Goal: Information Seeking & Learning: Learn about a topic

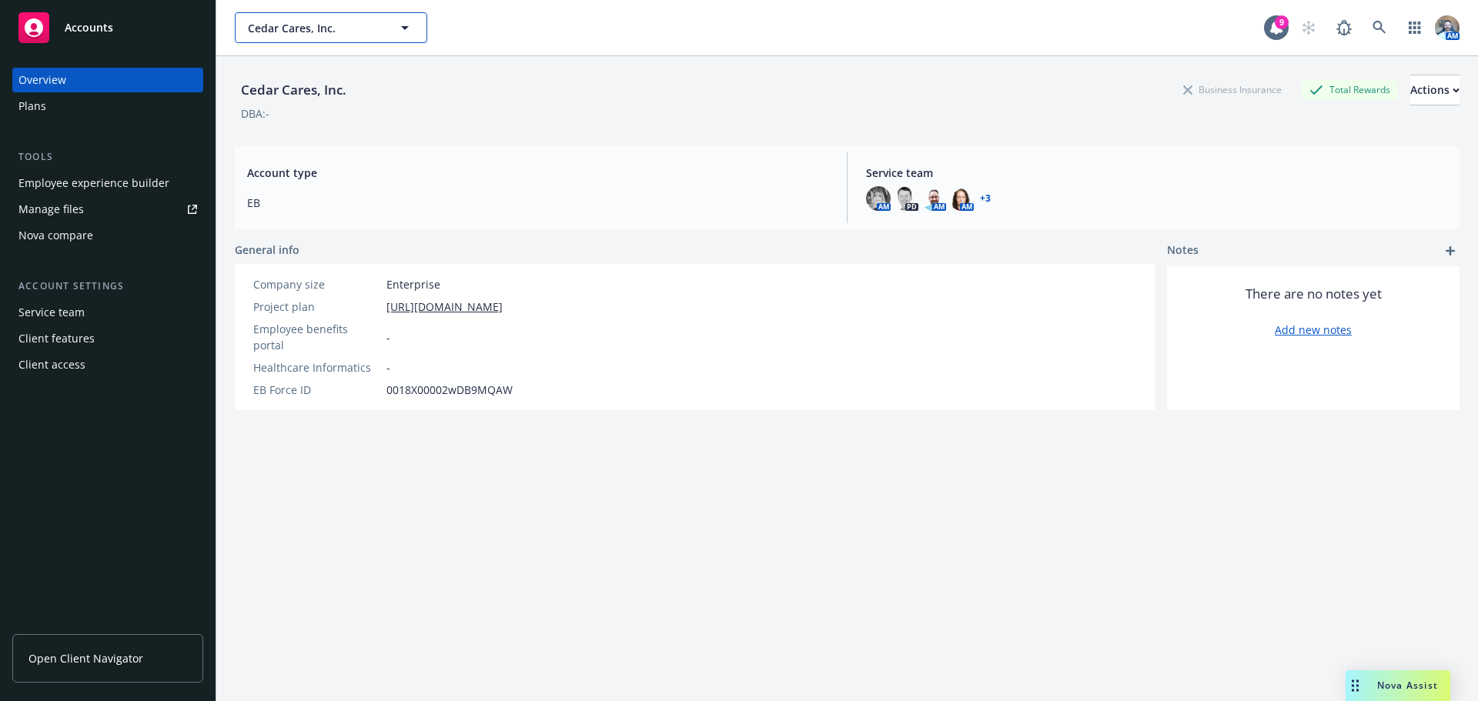
click at [340, 33] on span "Cedar Cares, Inc." at bounding box center [314, 28] width 133 height 16
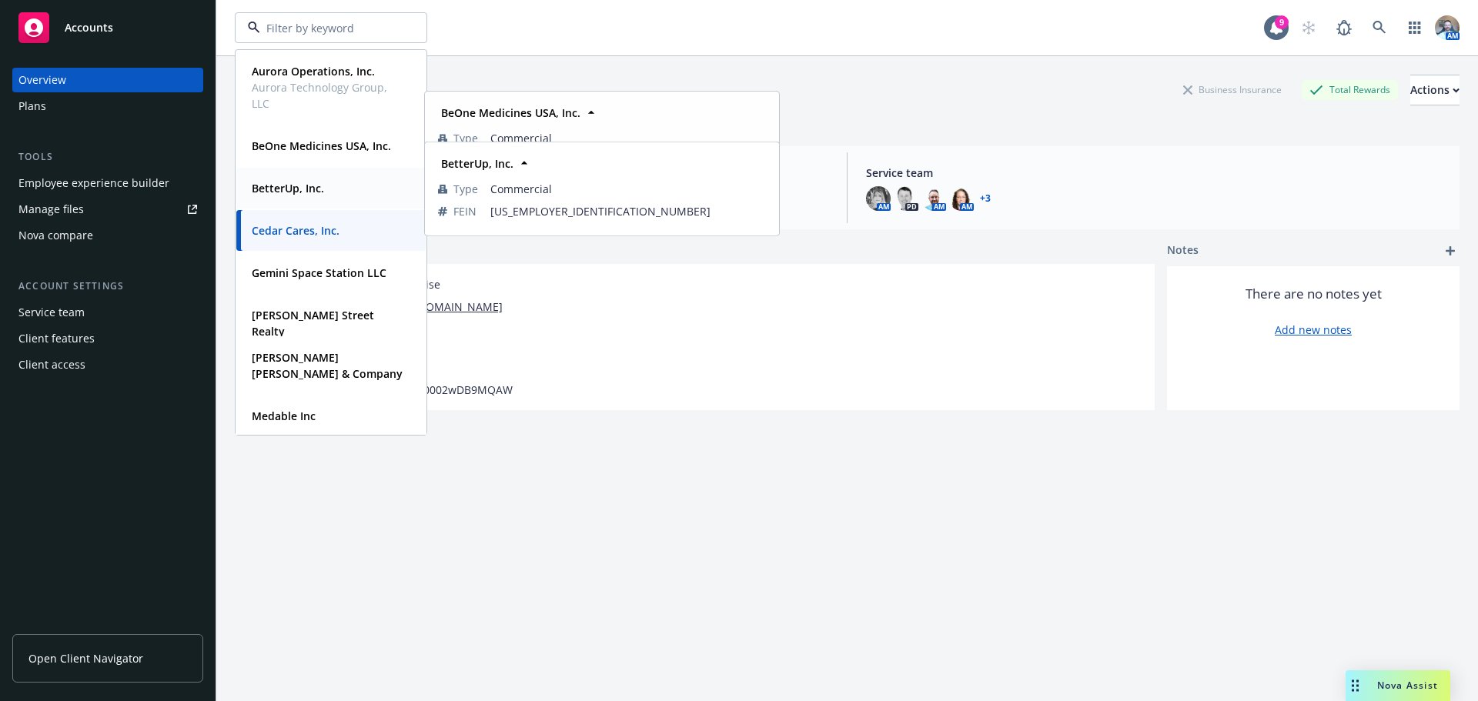
click at [302, 191] on strong "BetterUp, Inc." at bounding box center [288, 188] width 72 height 15
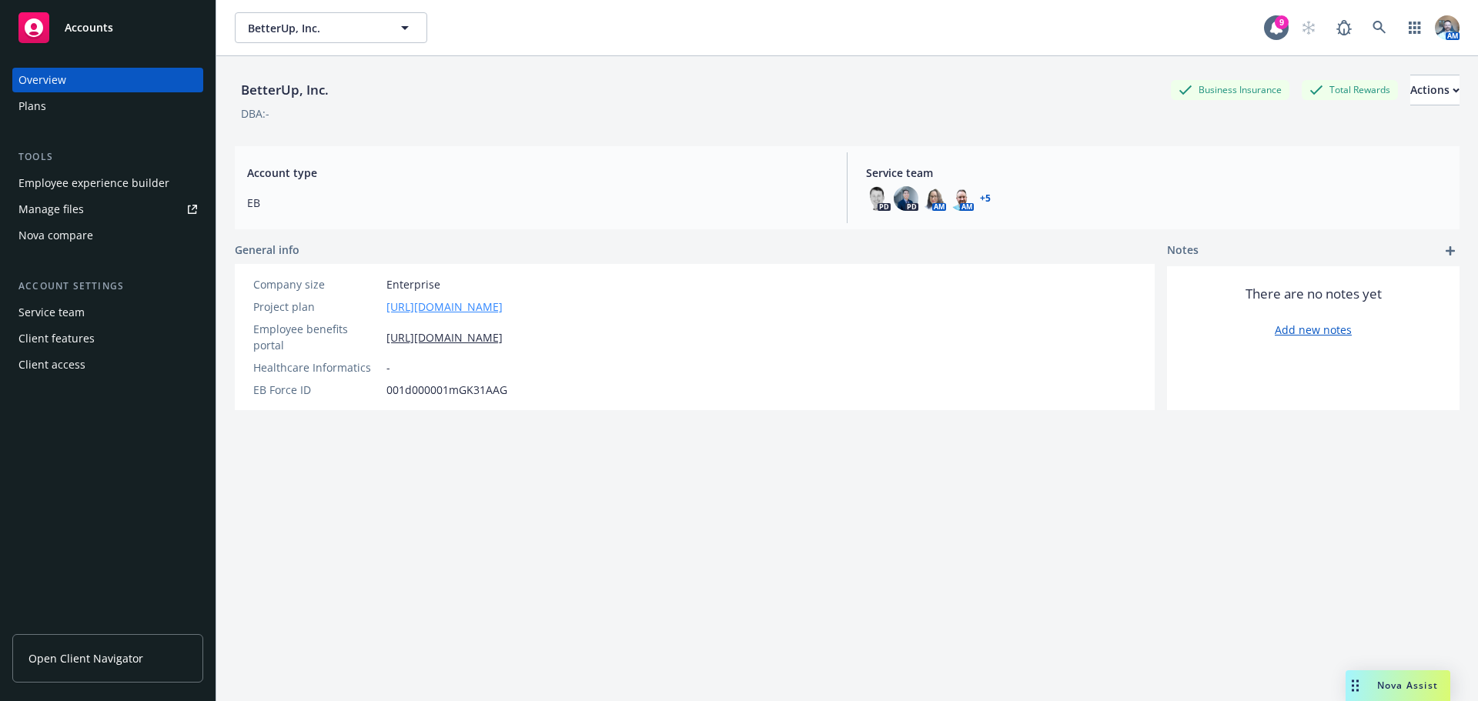
click at [503, 306] on link "[URL][DOMAIN_NAME]" at bounding box center [444, 307] width 116 height 16
click at [92, 97] on div "Plans" at bounding box center [107, 106] width 179 height 25
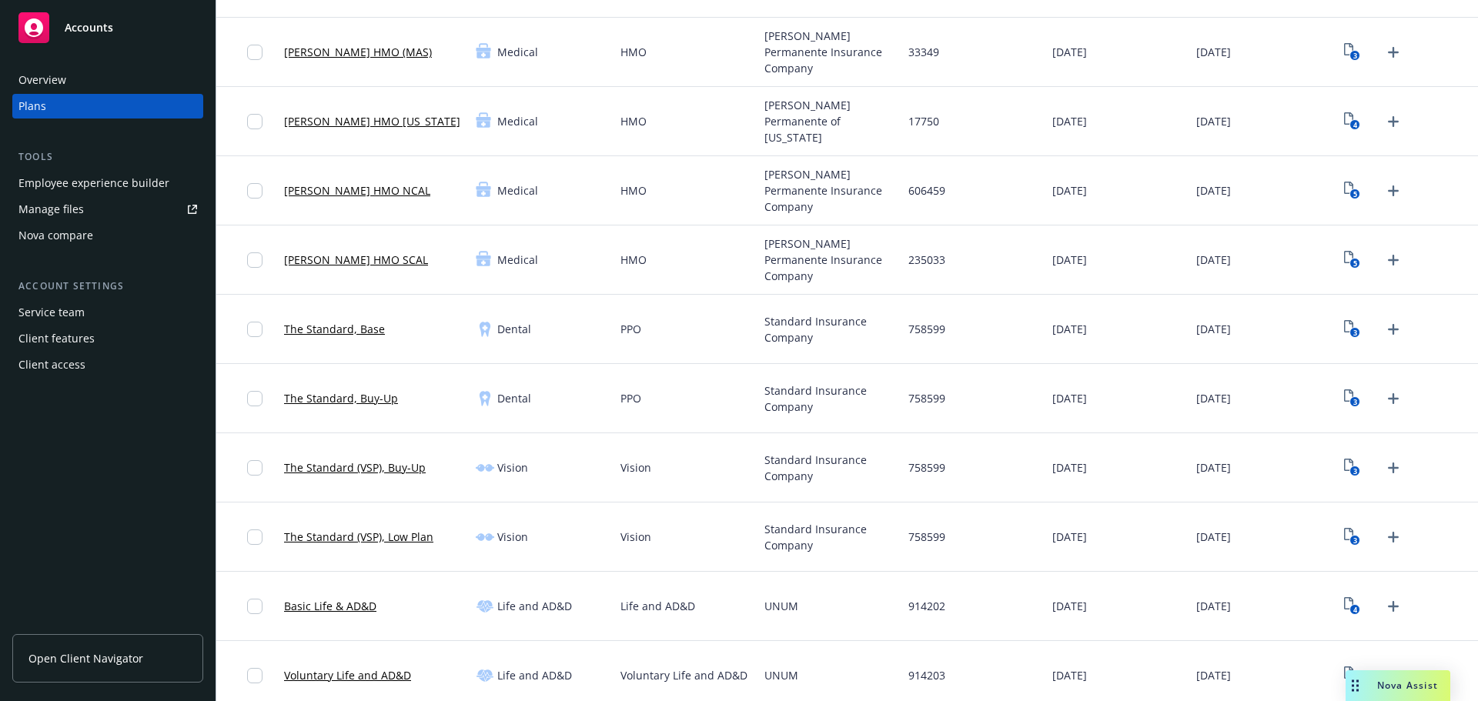
scroll to position [385, 0]
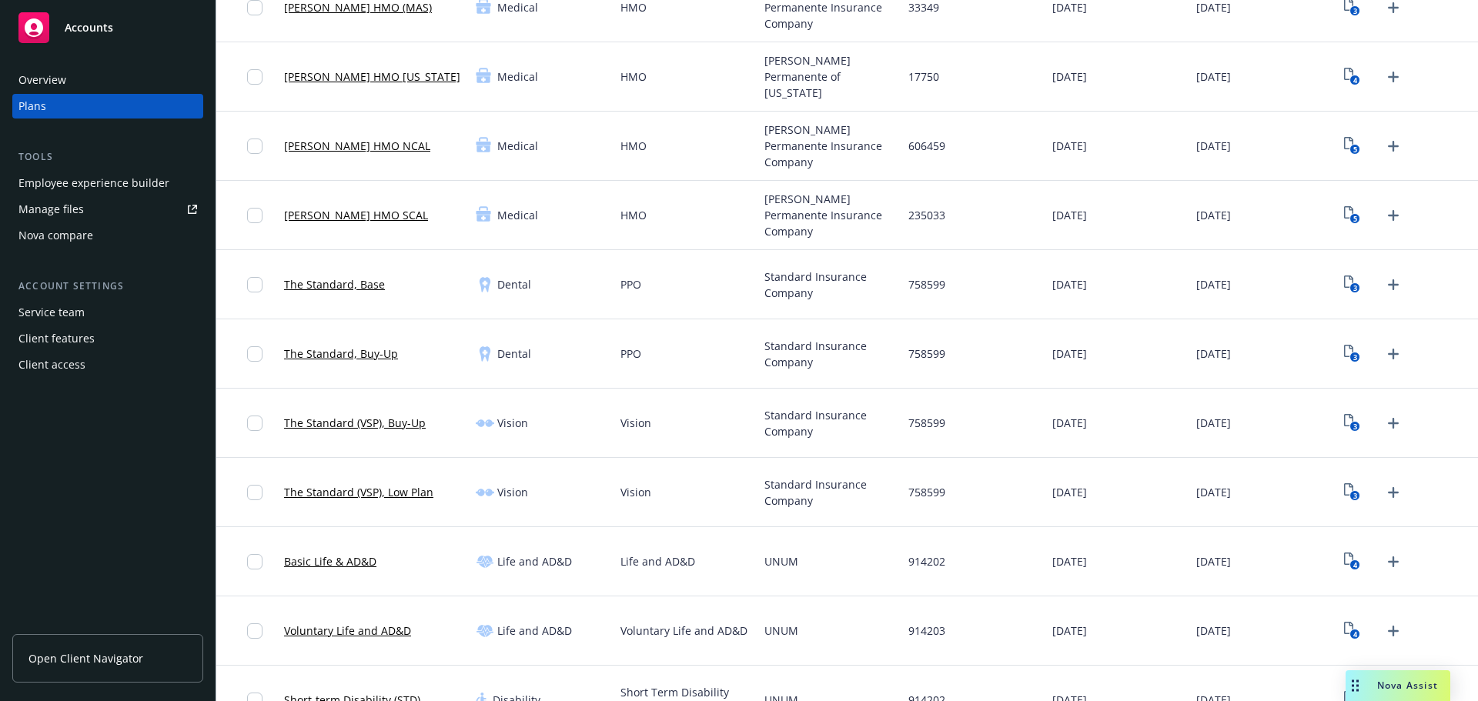
click at [366, 425] on link "The Standard (VSP), Buy-Up" at bounding box center [355, 423] width 142 height 16
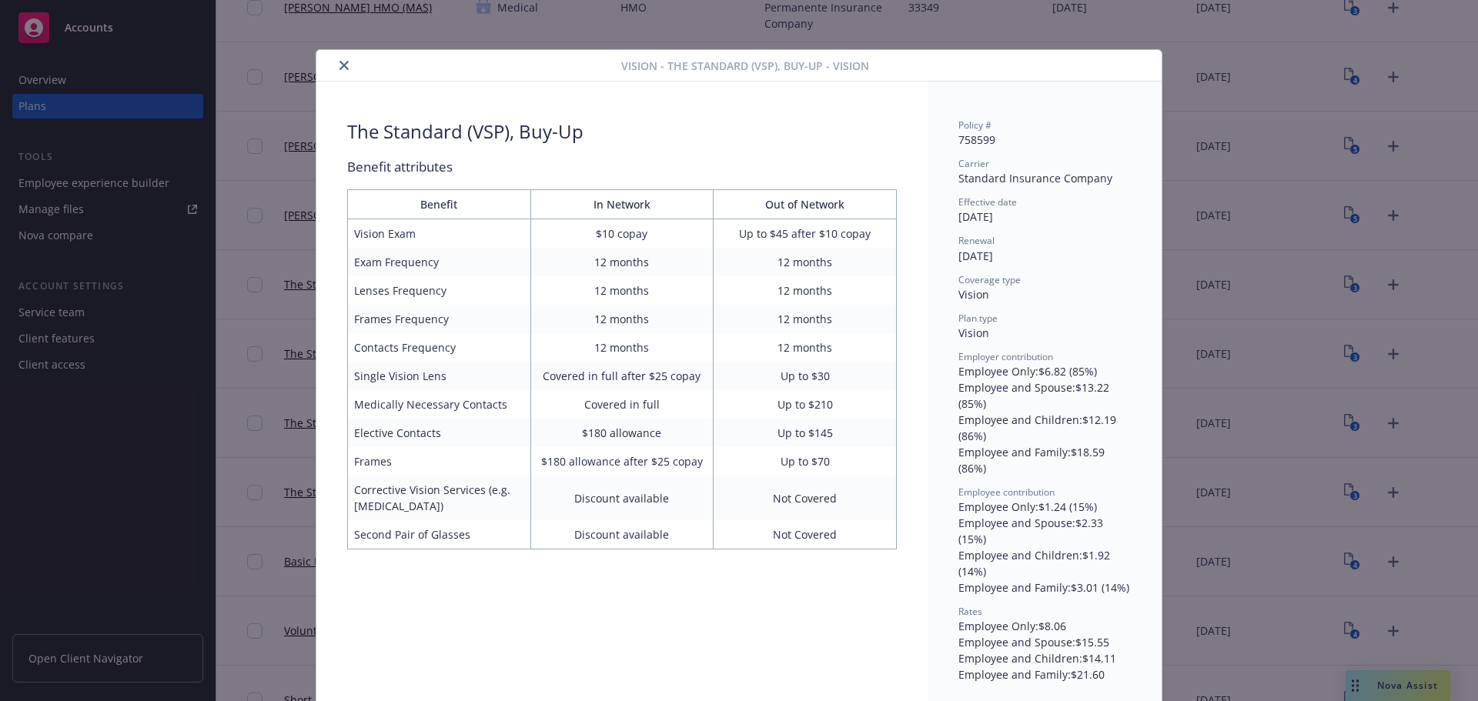
scroll to position [15, 0]
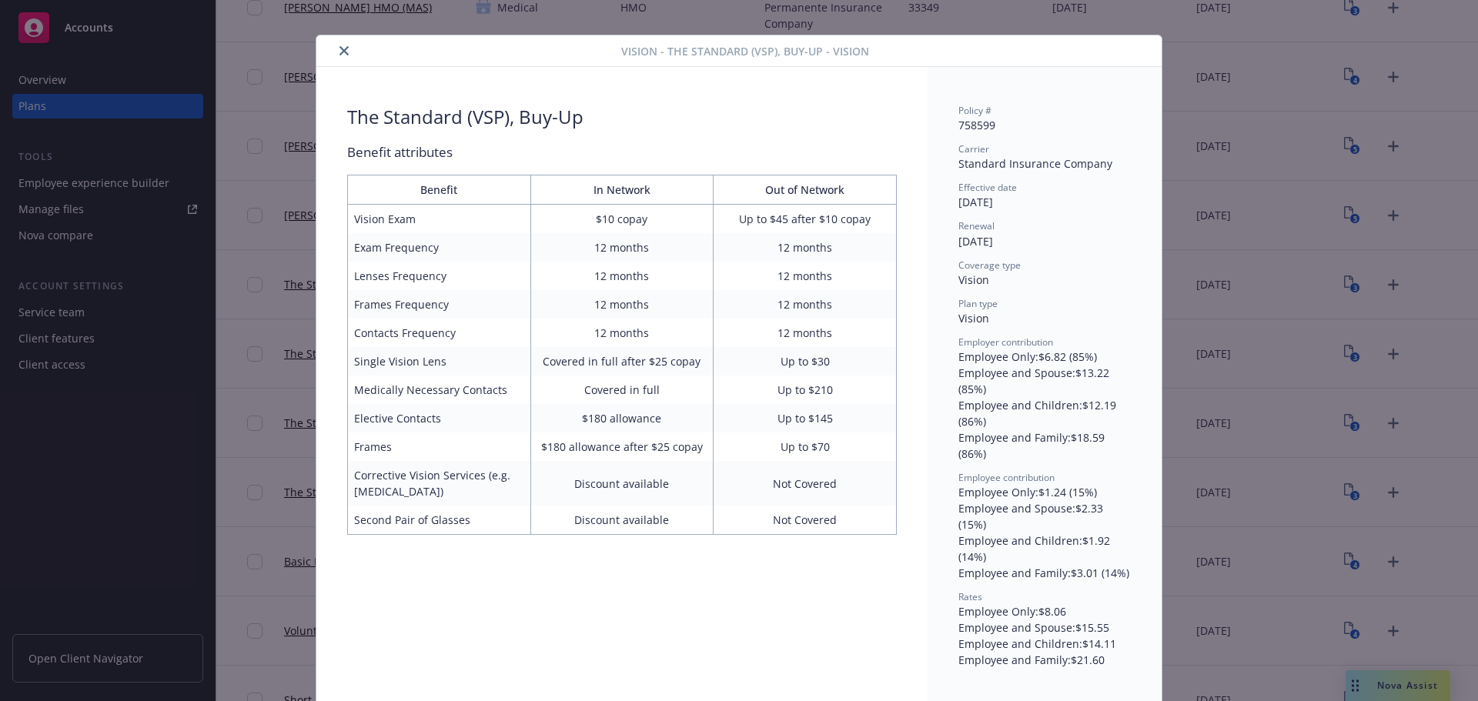
click at [339, 52] on icon "close" at bounding box center [343, 50] width 9 height 9
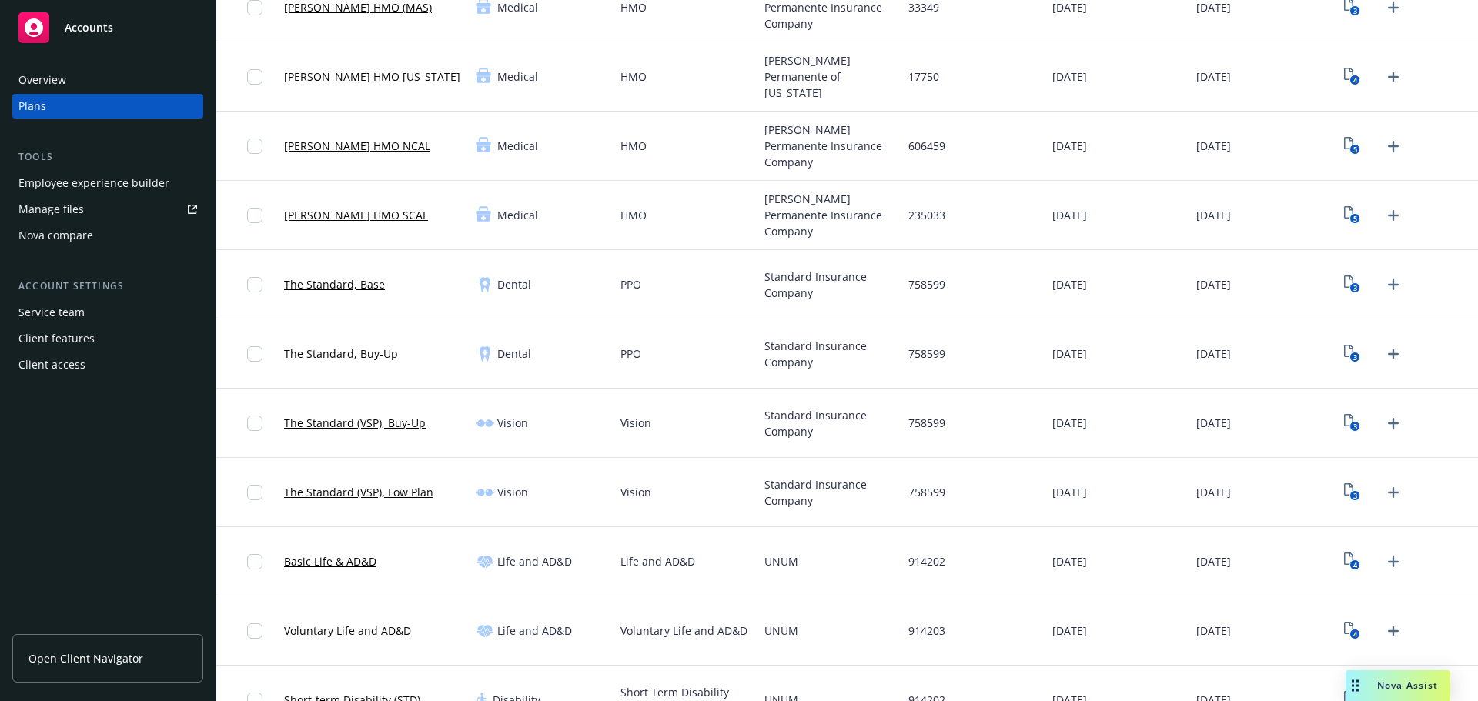
click at [379, 496] on link "The Standard (VSP), Low Plan" at bounding box center [358, 492] width 149 height 16
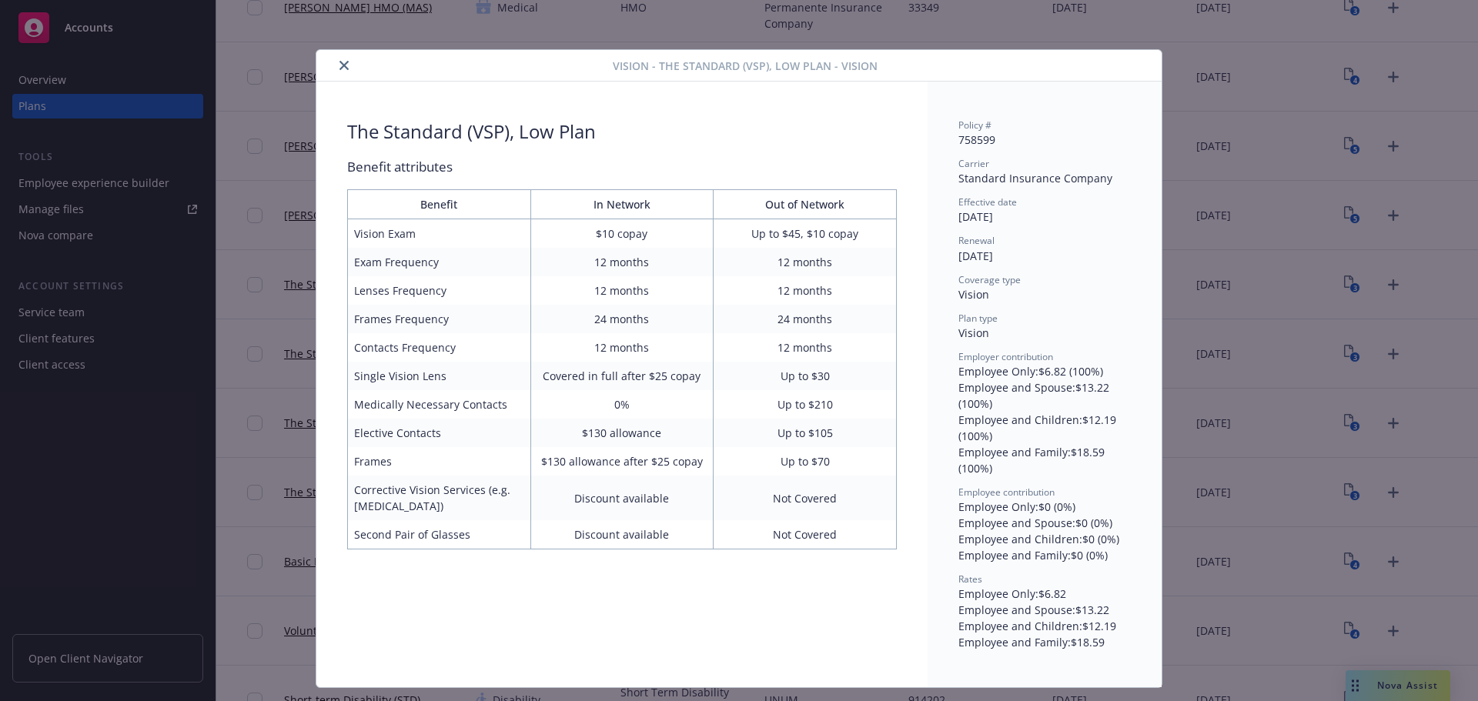
click at [339, 60] on button "close" at bounding box center [344, 65] width 18 height 18
